Goal: Find contact information: Find contact information

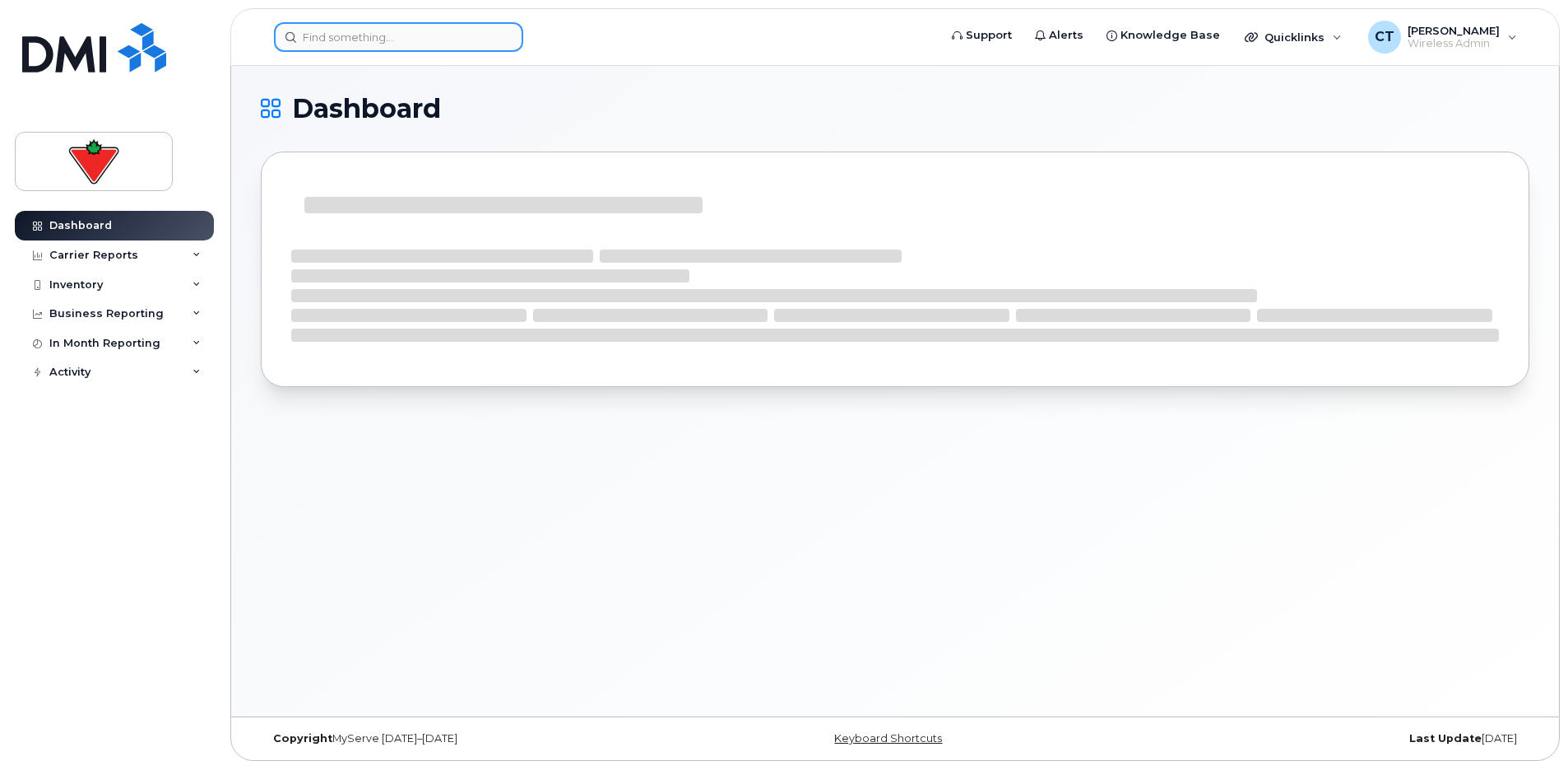
click at [347, 37] on input at bounding box center [399, 37] width 249 height 30
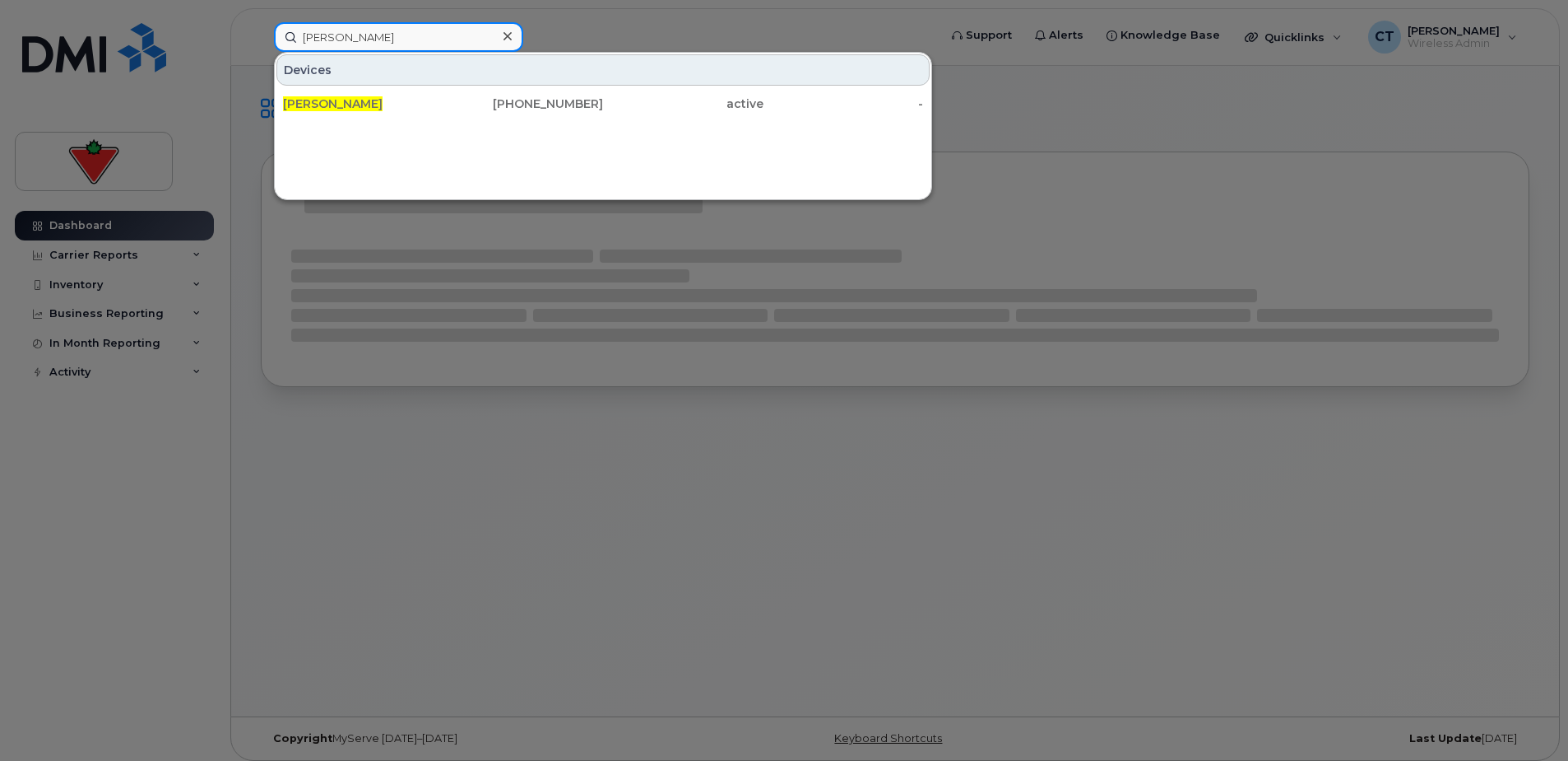
type input "[PERSON_NAME]"
click at [510, 106] on div "[PHONE_NUMBER]" at bounding box center [524, 104] width 161 height 17
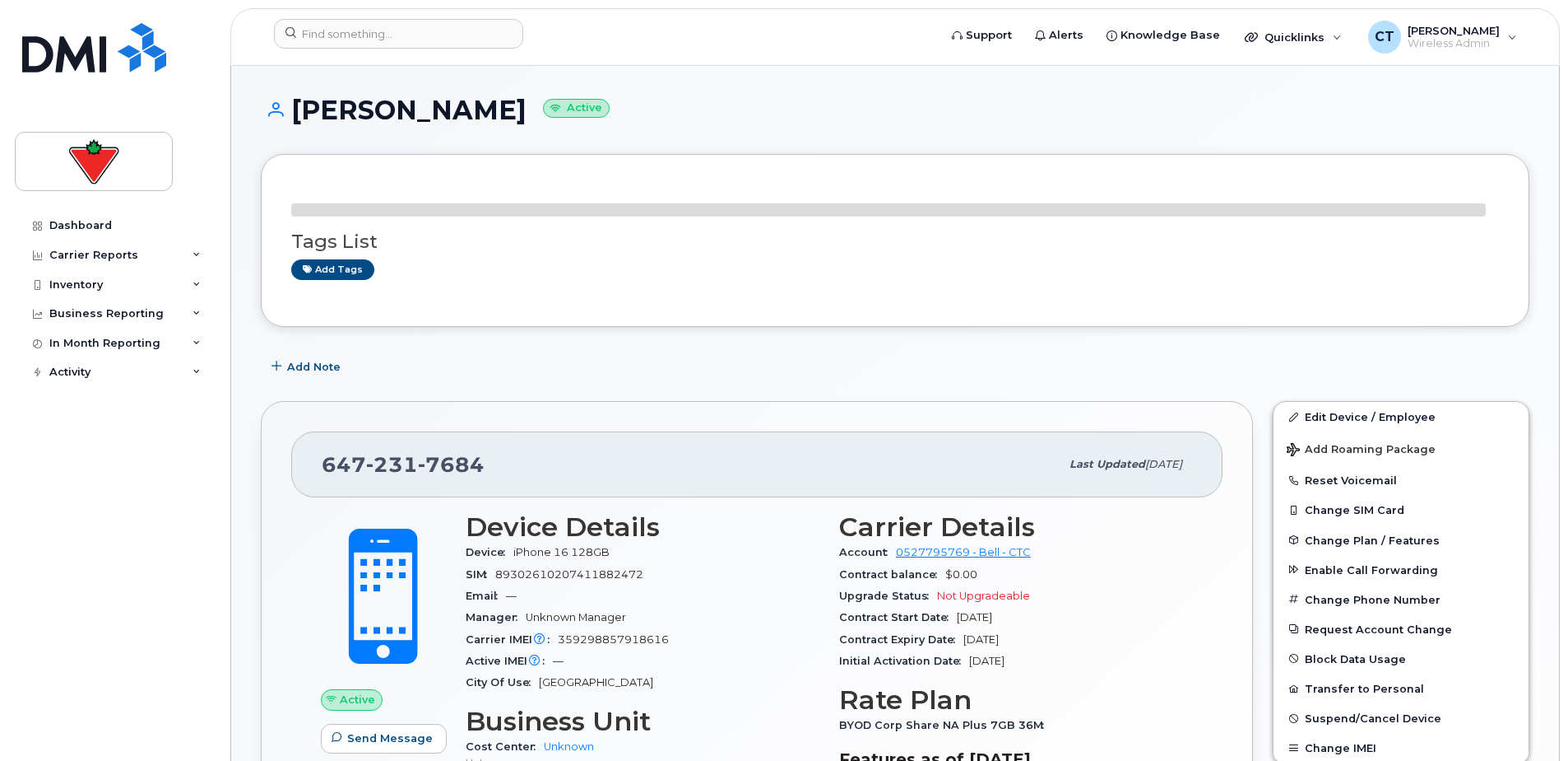
click at [385, 461] on span "231" at bounding box center [391, 464] width 51 height 24
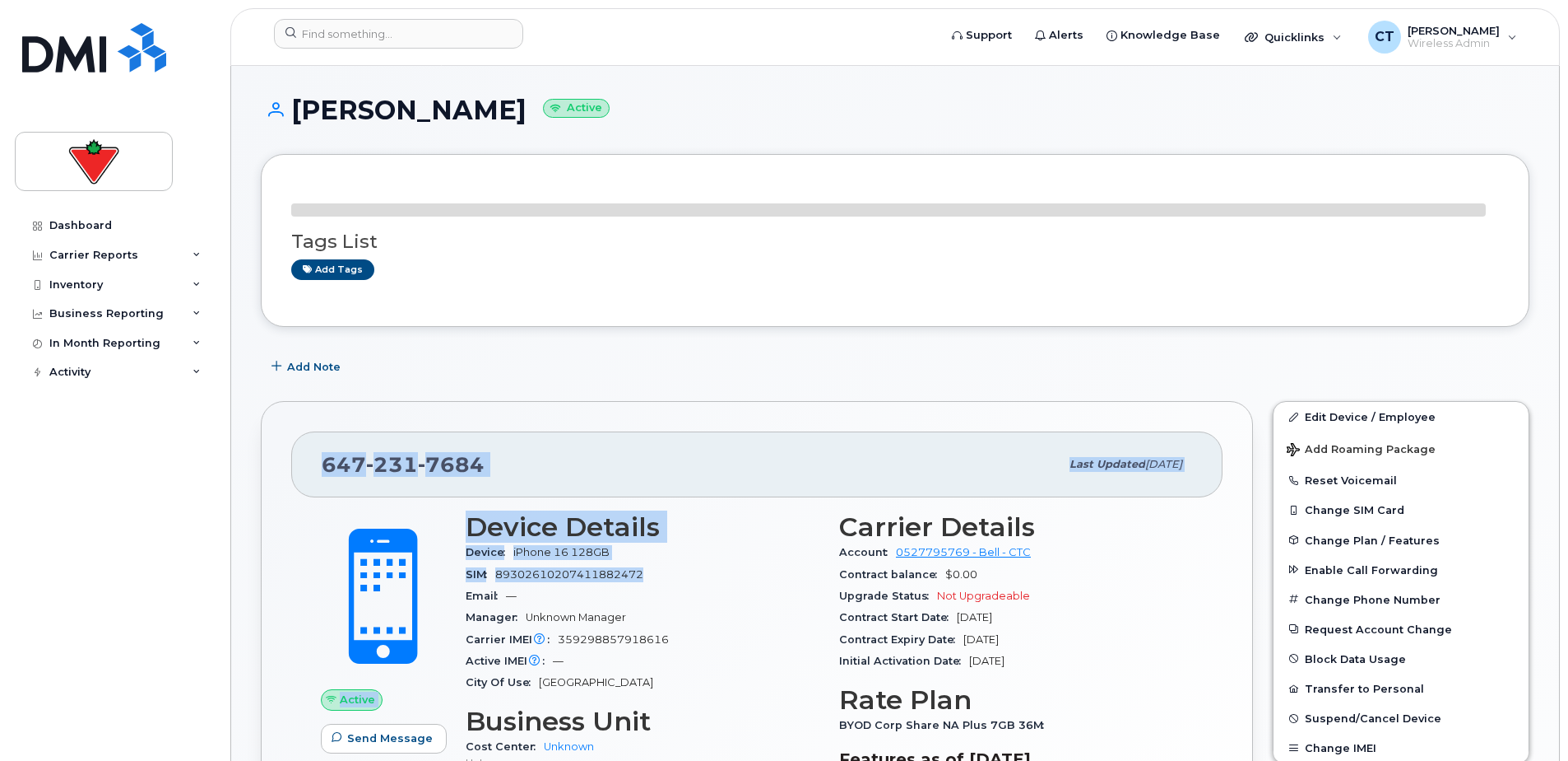
copy div "647 231 7684 Last updated Feb 12, 2025 Active Send Message 8.18 GB  used 0.00 B…"
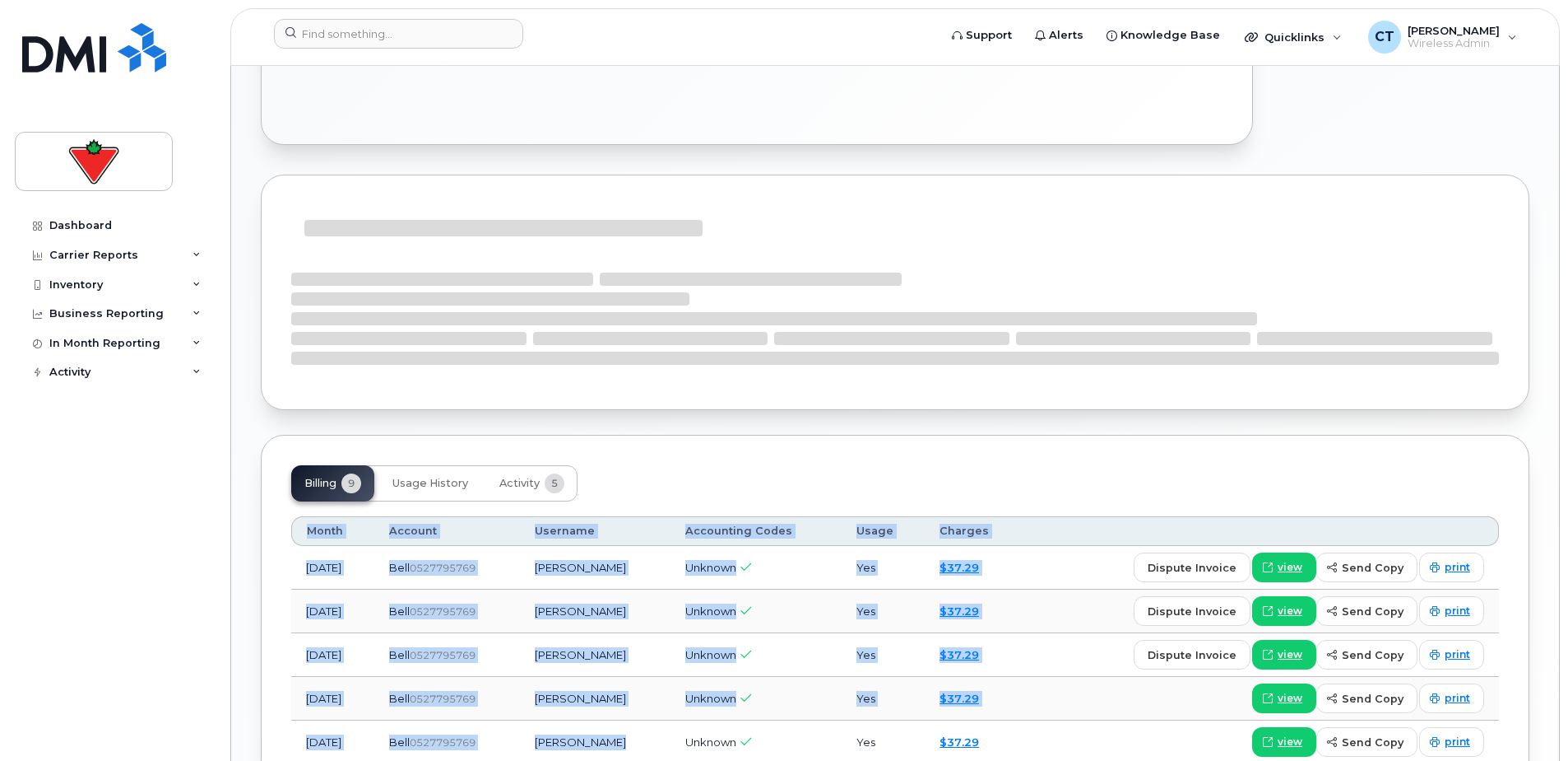
scroll to position [981, 0]
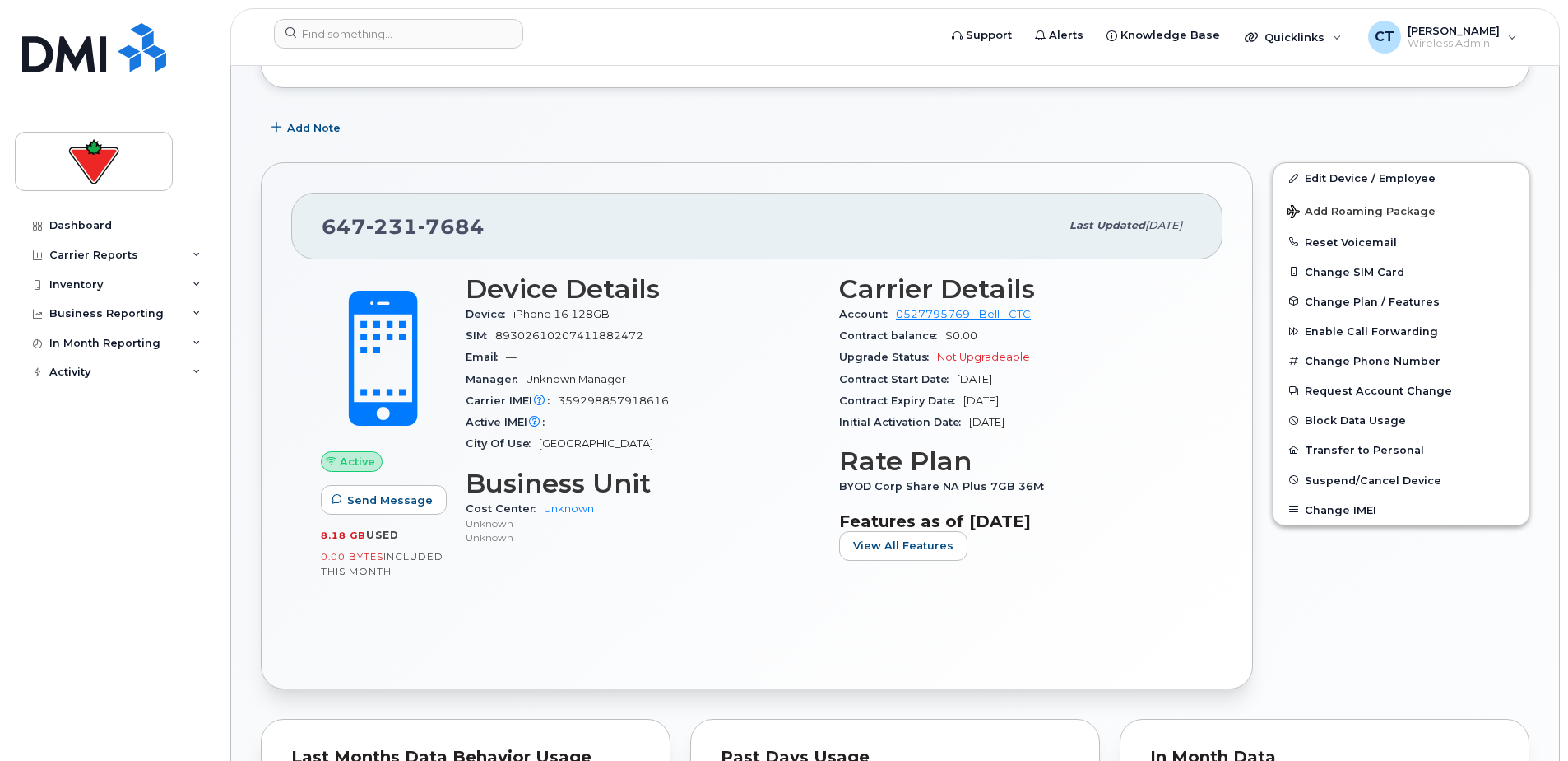
scroll to position [0, 0]
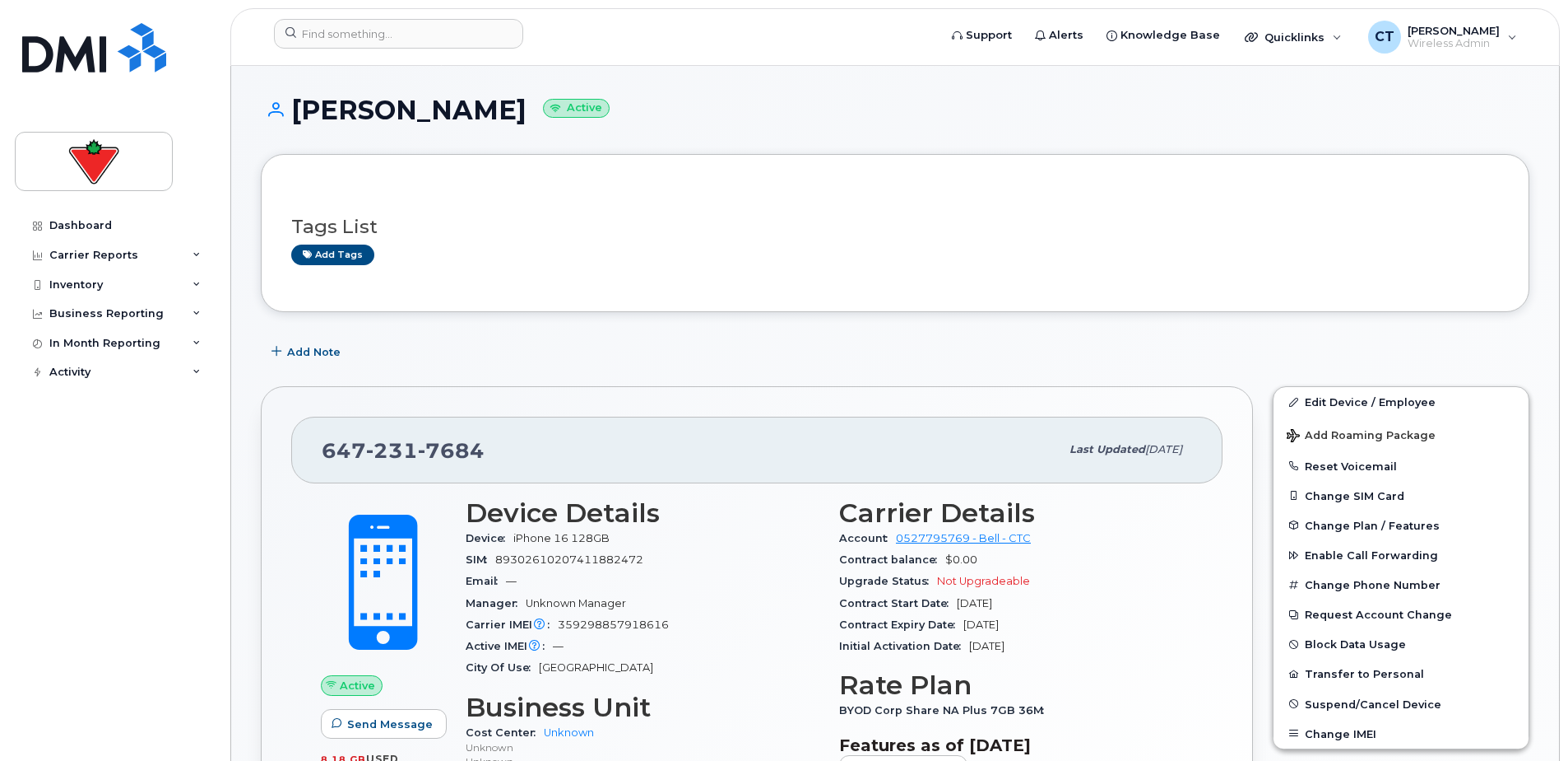
click at [378, 439] on span "231" at bounding box center [391, 450] width 51 height 24
copy span "647 231 7684"
